Goal: Transaction & Acquisition: Book appointment/travel/reservation

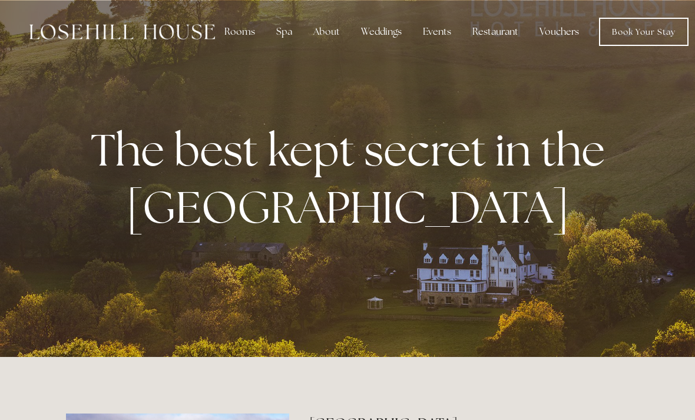
click at [282, 32] on div "Spa" at bounding box center [284, 32] width 35 height 24
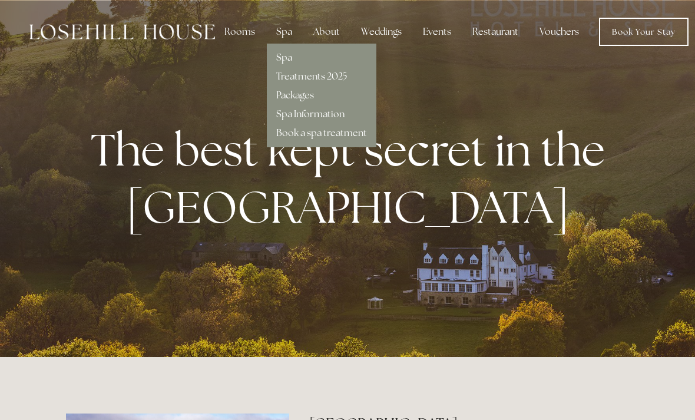
click at [304, 94] on link "Packages" at bounding box center [295, 95] width 38 height 12
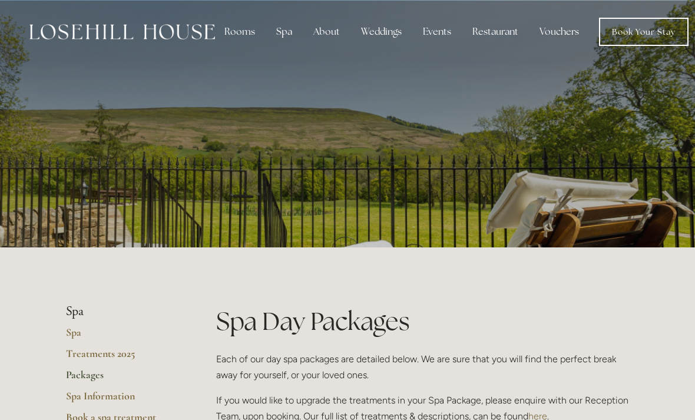
click at [242, 32] on div "Rooms" at bounding box center [239, 32] width 49 height 24
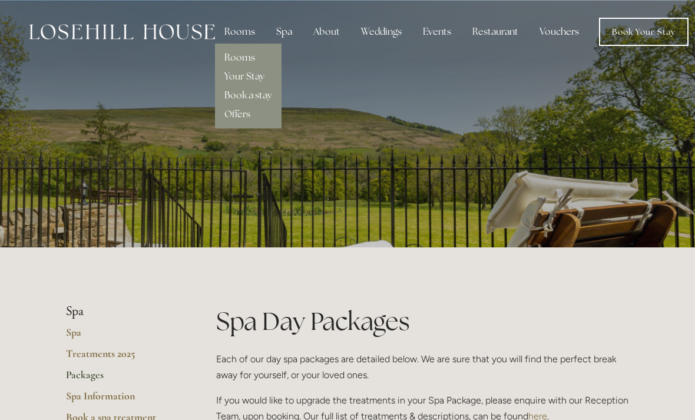
click at [246, 75] on link "Your Stay" at bounding box center [244, 76] width 40 height 12
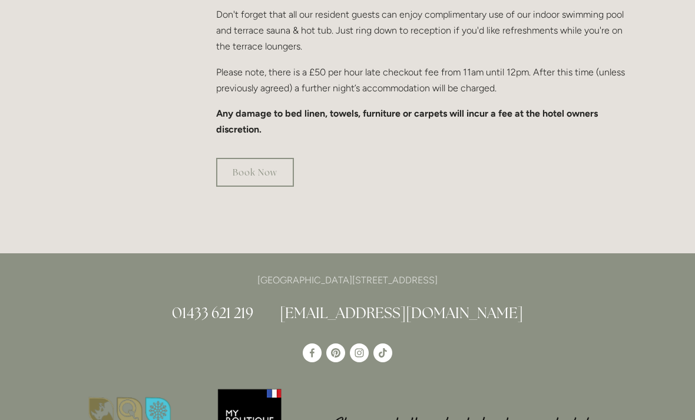
scroll to position [871, 0]
click at [264, 158] on link "Book Now" at bounding box center [255, 172] width 78 height 29
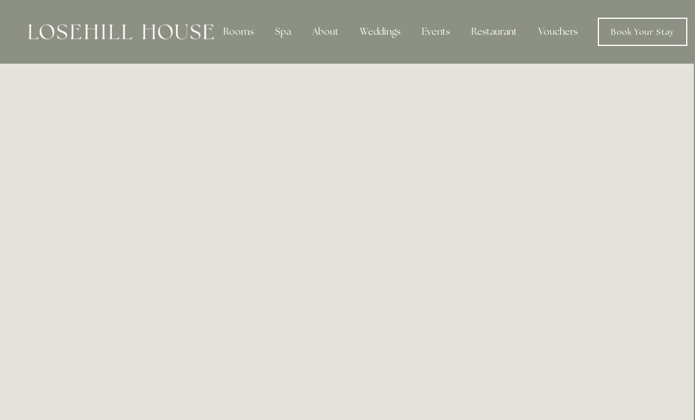
scroll to position [0, 1]
click at [277, 32] on div "Spa" at bounding box center [283, 32] width 35 height 24
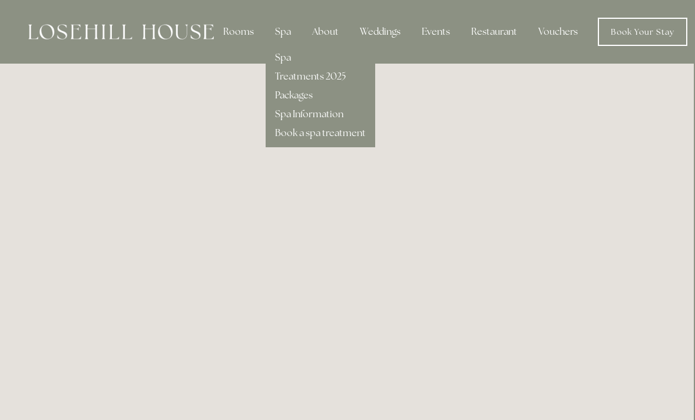
click at [282, 61] on link "Spa" at bounding box center [283, 57] width 16 height 12
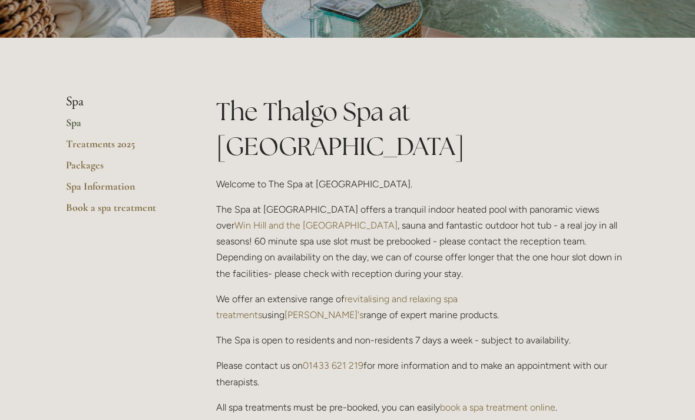
scroll to position [210, 0]
click at [120, 138] on link "Treatments 2025" at bounding box center [122, 147] width 113 height 21
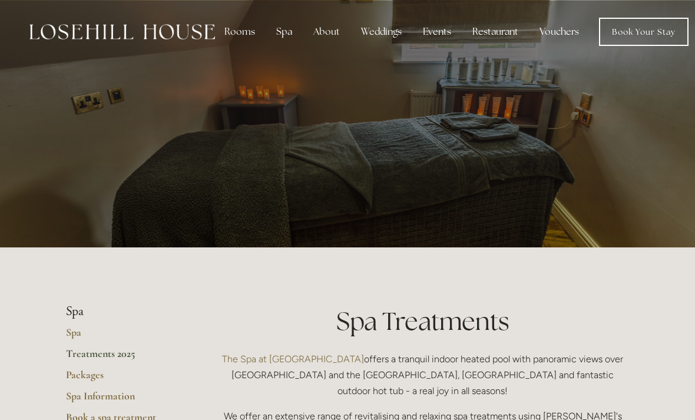
click at [492, 27] on div "Restaurant" at bounding box center [495, 32] width 65 height 24
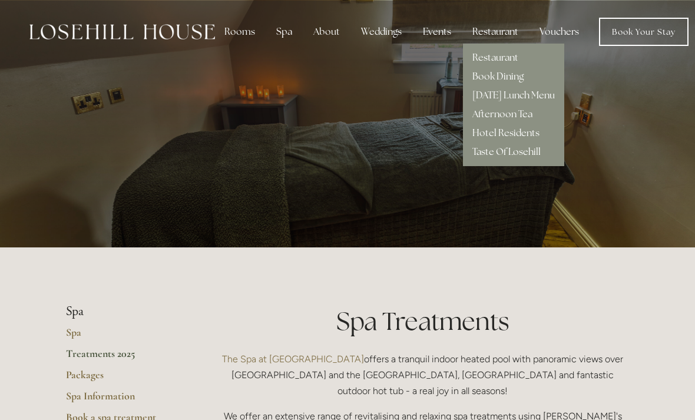
click at [500, 59] on link "Restaurant" at bounding box center [495, 57] width 46 height 12
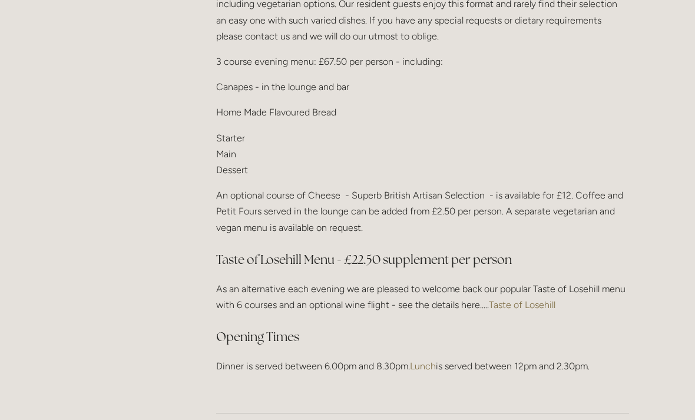
scroll to position [1481, 0]
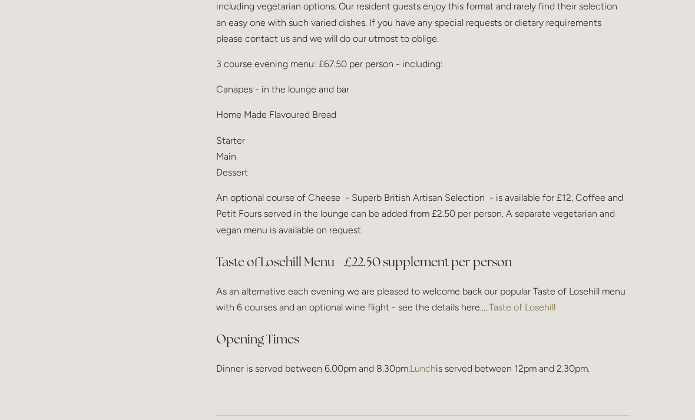
click at [531, 304] on link "Taste of Losehill" at bounding box center [522, 307] width 67 height 11
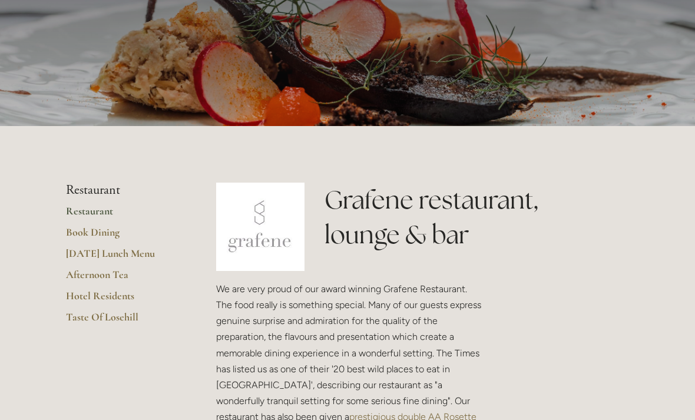
scroll to position [121, 0]
click at [111, 296] on link "Hotel Residents" at bounding box center [122, 299] width 113 height 21
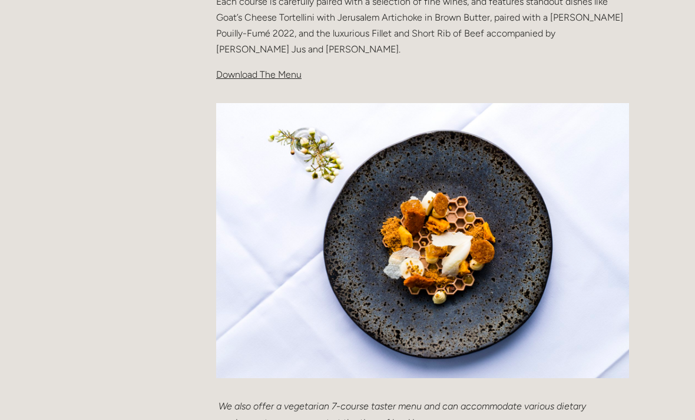
scroll to position [432, 0]
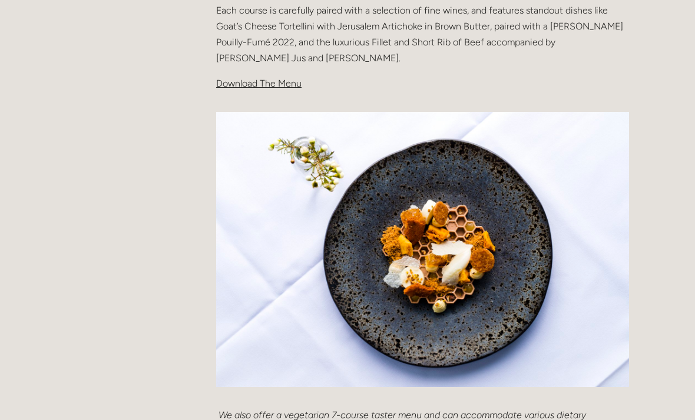
click at [268, 82] on span "Download The Menu" at bounding box center [258, 83] width 85 height 11
click at [275, 85] on span "Download The Menu" at bounding box center [258, 83] width 85 height 11
click at [268, 82] on span "Download The Menu" at bounding box center [258, 83] width 85 height 11
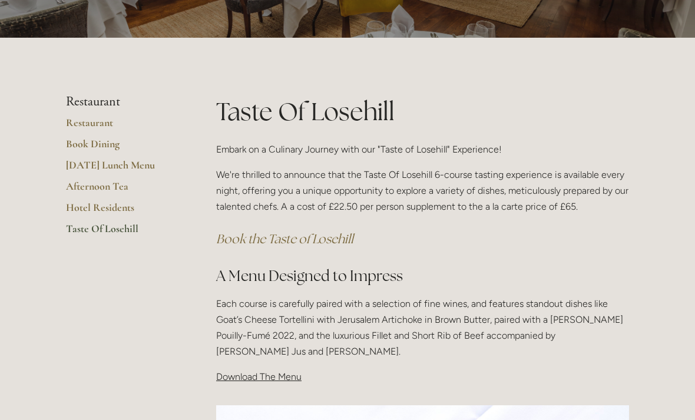
scroll to position [139, 0]
click at [335, 237] on em "Book the Taste of Losehill" at bounding box center [284, 239] width 137 height 16
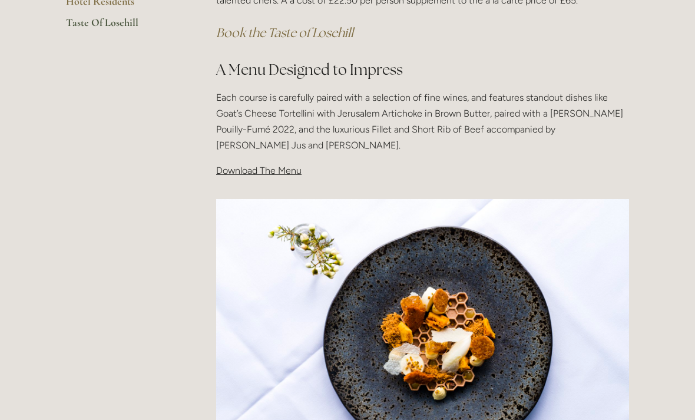
scroll to position [345, 0]
click at [237, 163] on p "Download The Menu" at bounding box center [422, 171] width 413 height 16
click at [594, 147] on p "Each course is carefully paired with a selection of fine wines, and features st…" at bounding box center [422, 122] width 413 height 64
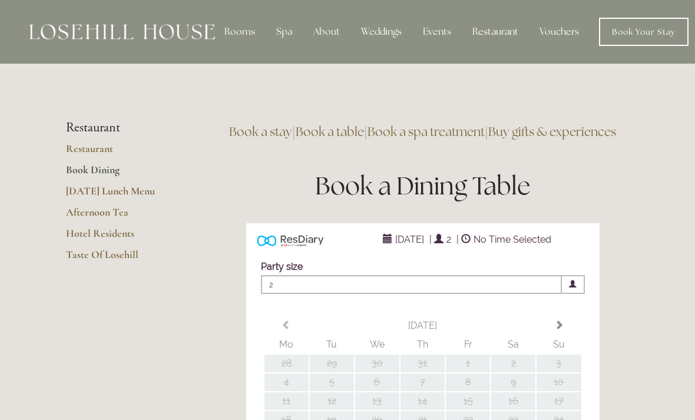
type input "Any Area"
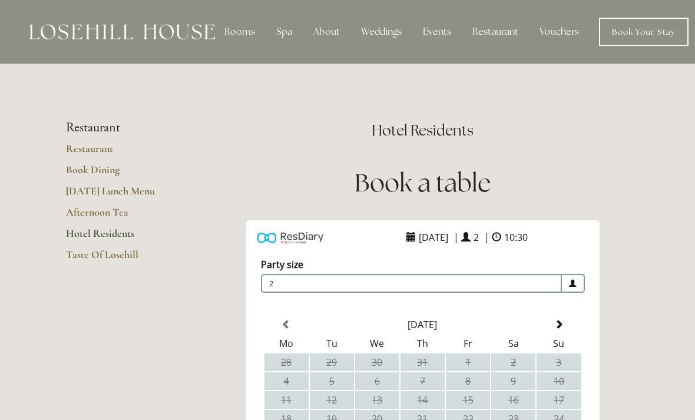
click at [239, 28] on div "Rooms" at bounding box center [239, 32] width 49 height 24
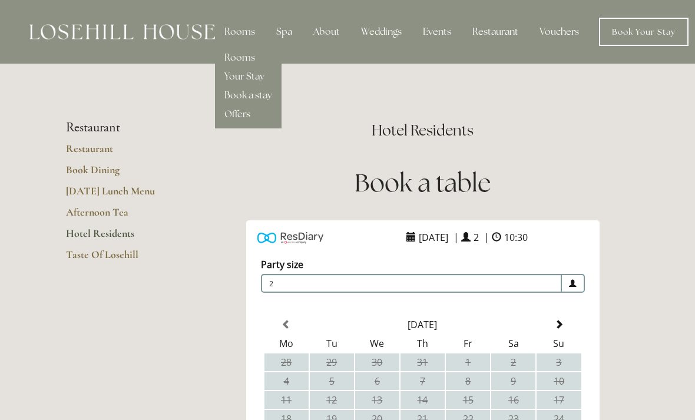
click at [245, 100] on link "Book a stay" at bounding box center [248, 95] width 48 height 12
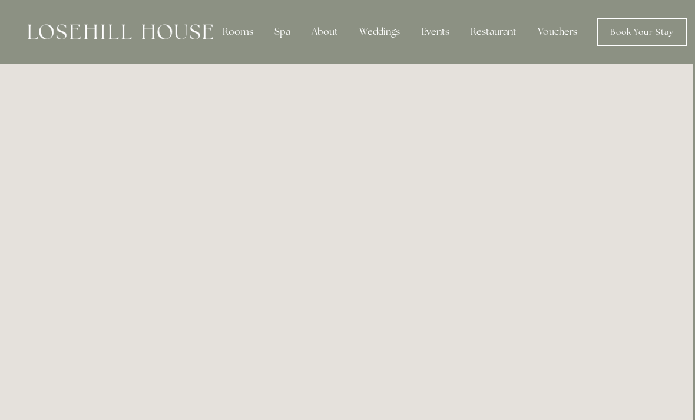
scroll to position [0, 1]
